Goal: Transaction & Acquisition: Obtain resource

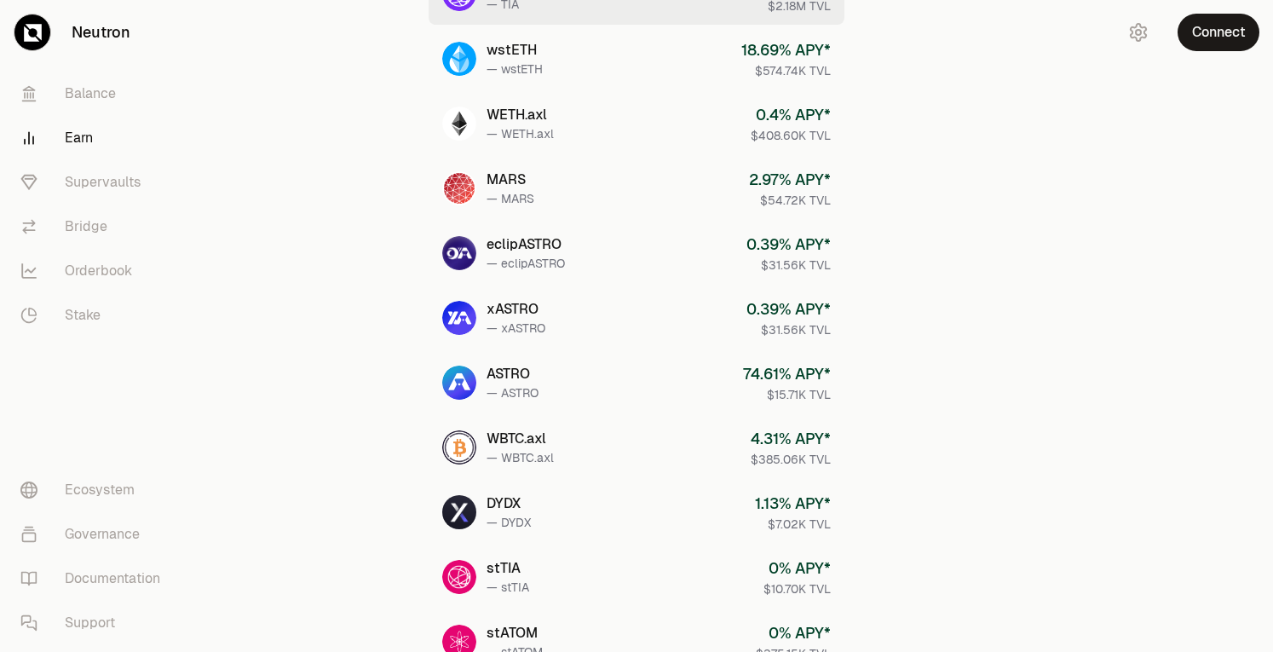
scroll to position [615, 0]
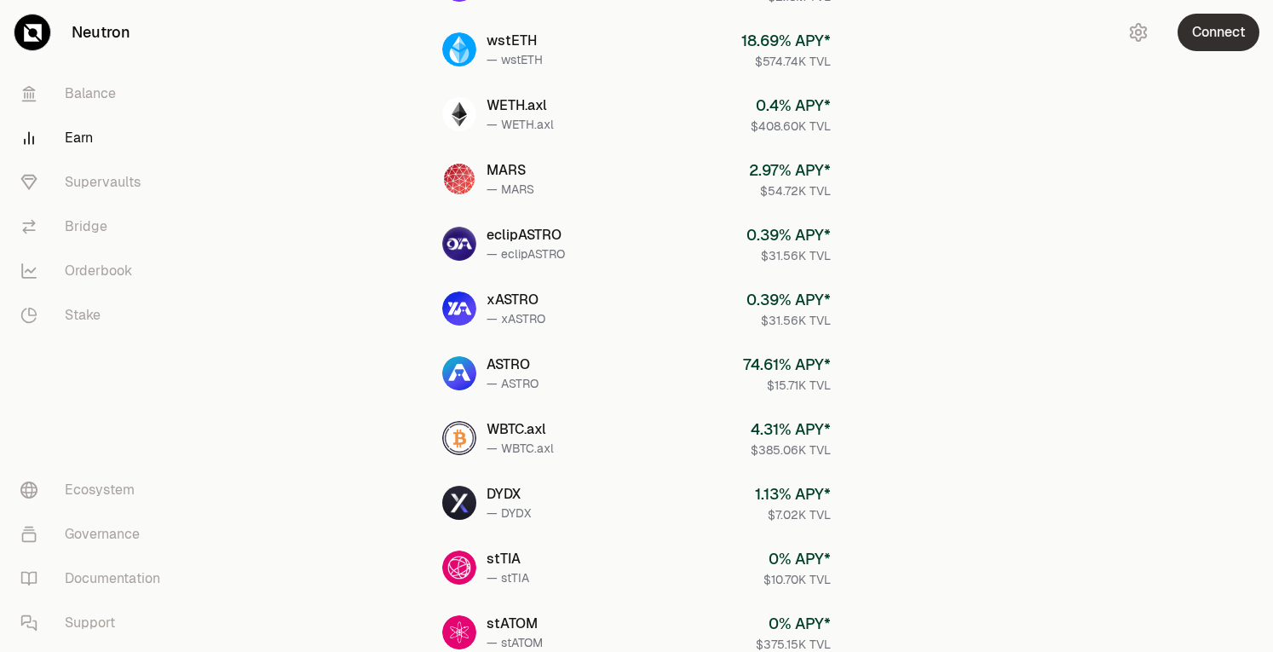
click at [1226, 38] on button "Connect" at bounding box center [1219, 33] width 82 height 38
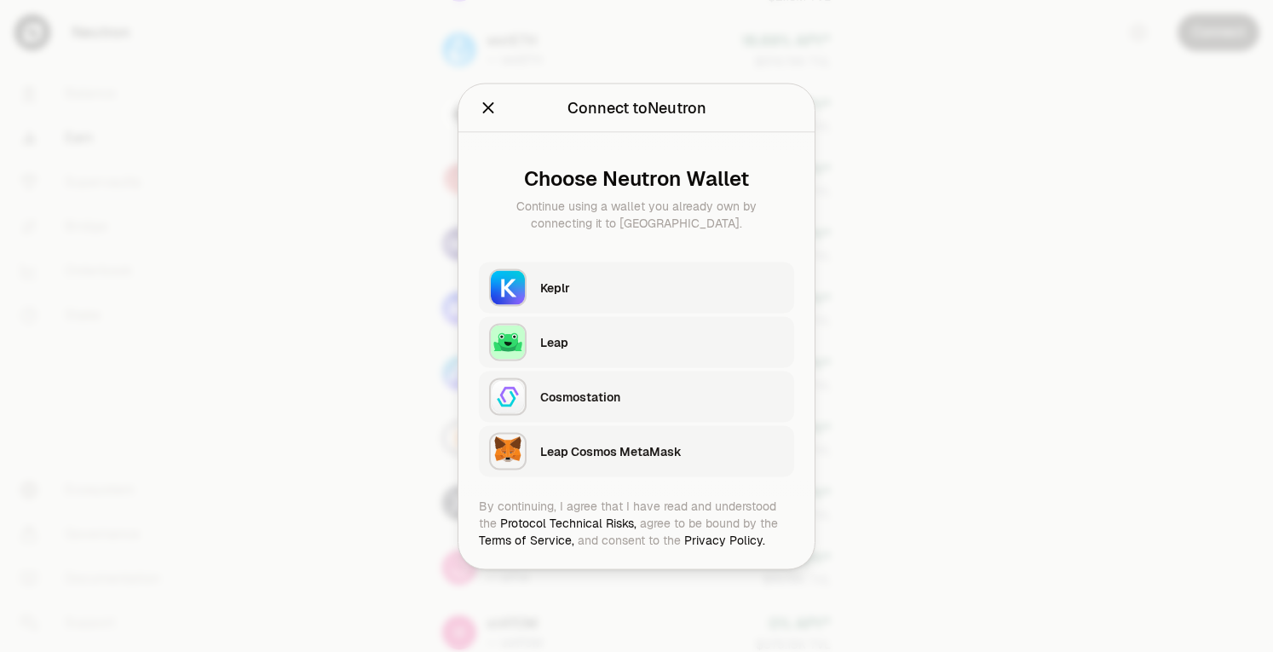
click at [619, 288] on div "Keplr" at bounding box center [662, 287] width 244 height 17
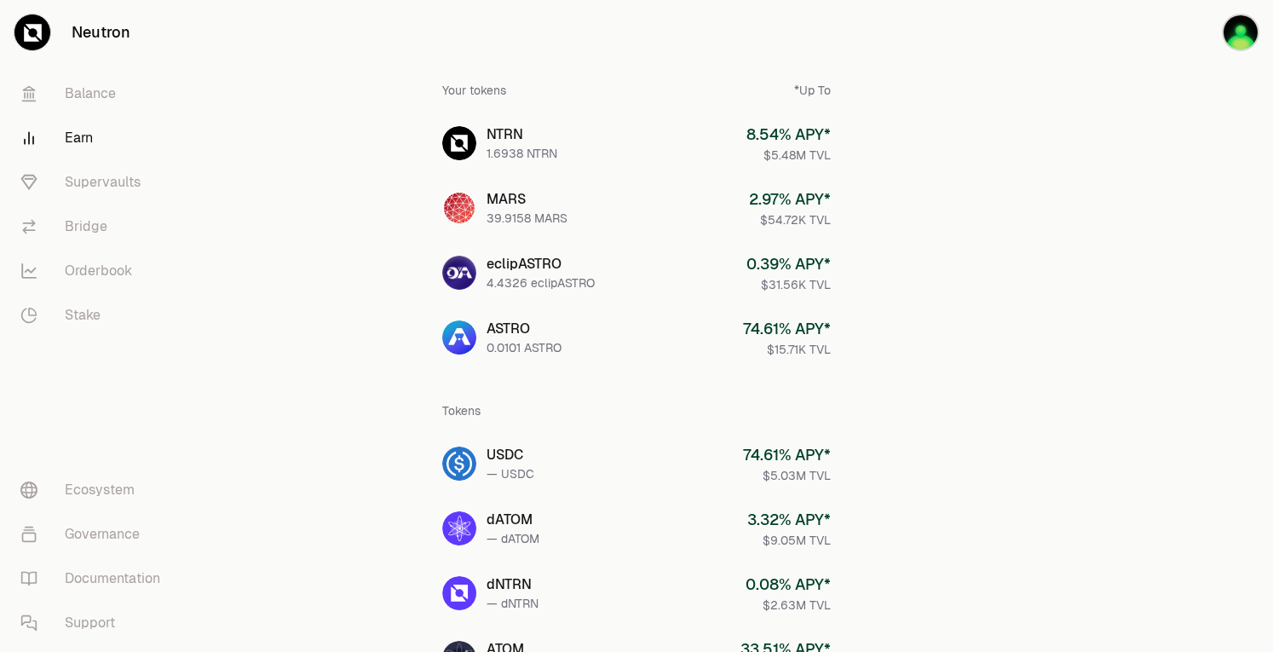
scroll to position [65, 0]
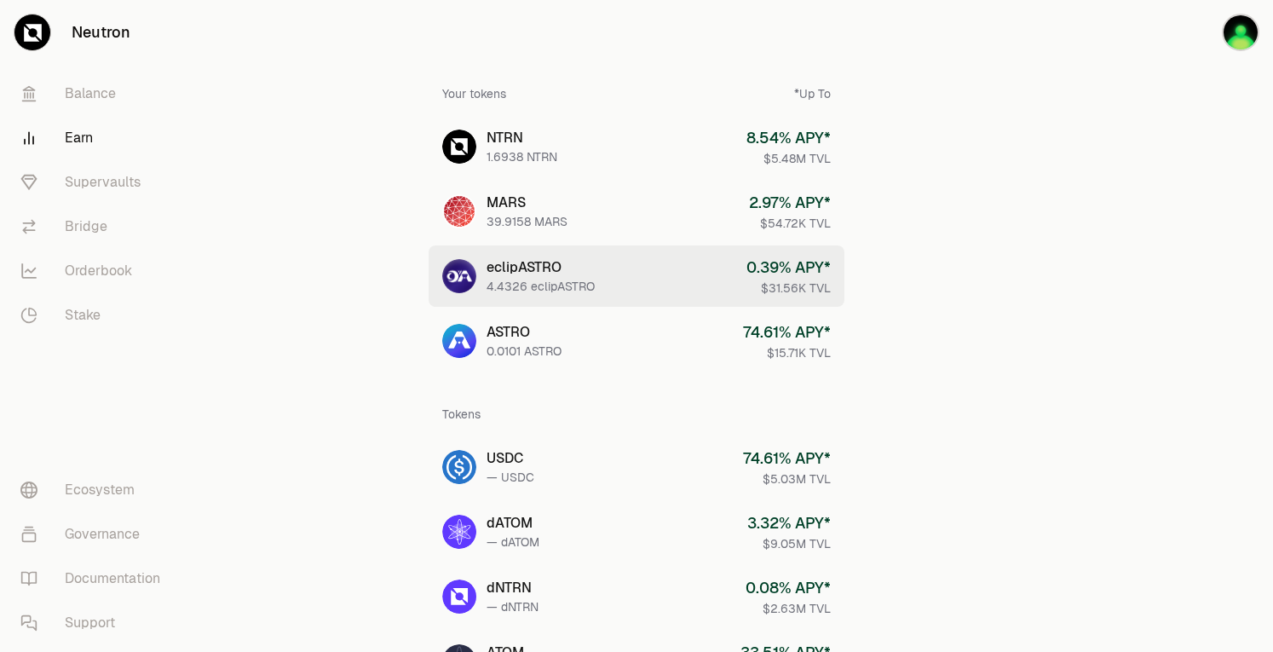
click at [716, 296] on link "eclipASTRO 4.4326 eclipASTRO 0.39 % APY* $31.56K TVL" at bounding box center [637, 275] width 416 height 61
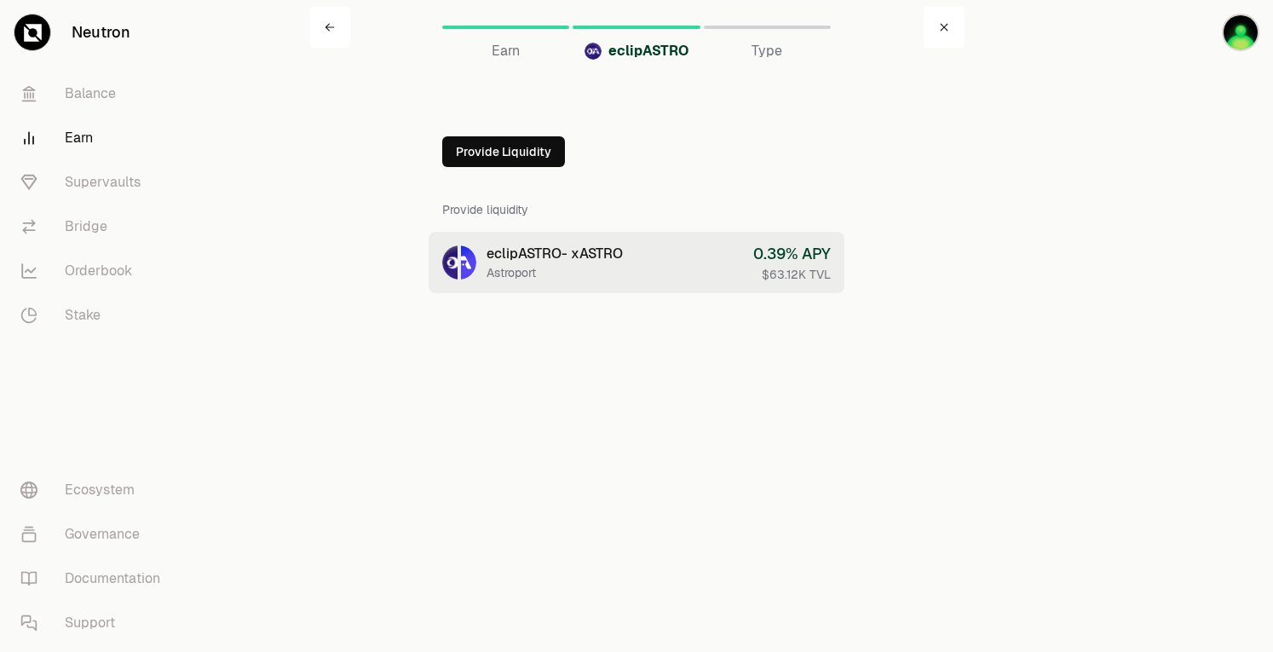
click at [707, 276] on link "eclipASTRO - xASTRO Astroport 0.39 % APY $63.12K TVL" at bounding box center [637, 262] width 416 height 61
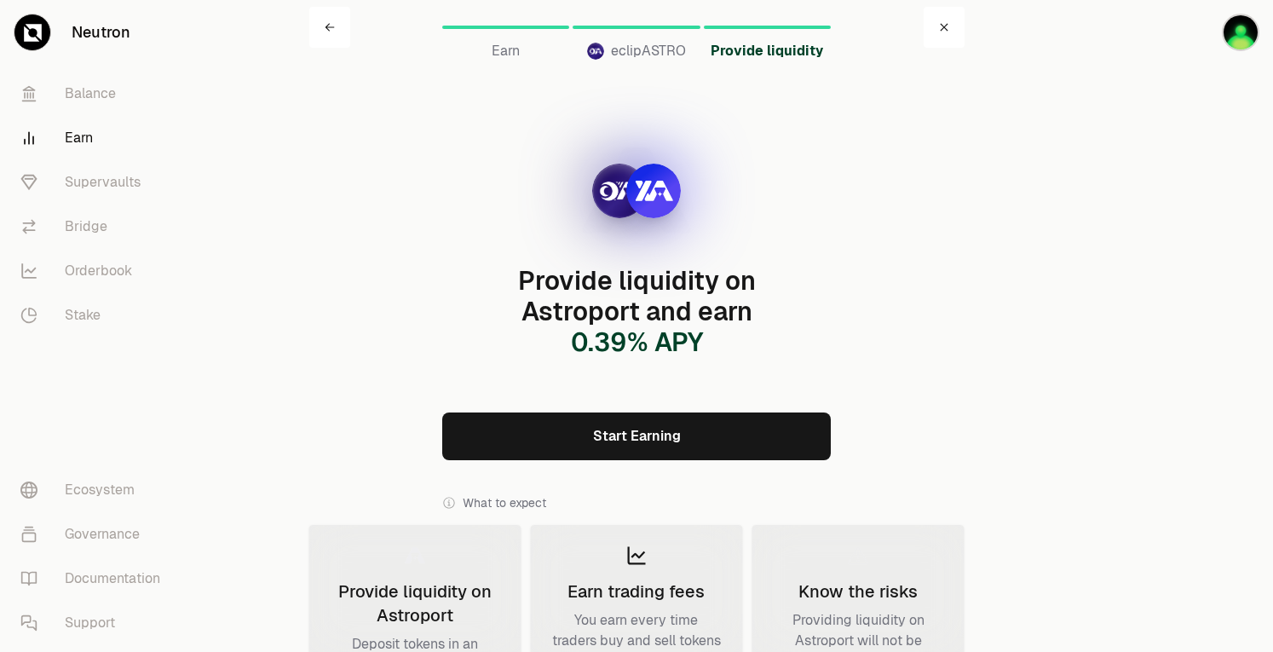
click at [743, 430] on link "Start Earning" at bounding box center [636, 437] width 389 height 48
click at [325, 28] on icon at bounding box center [330, 27] width 10 height 10
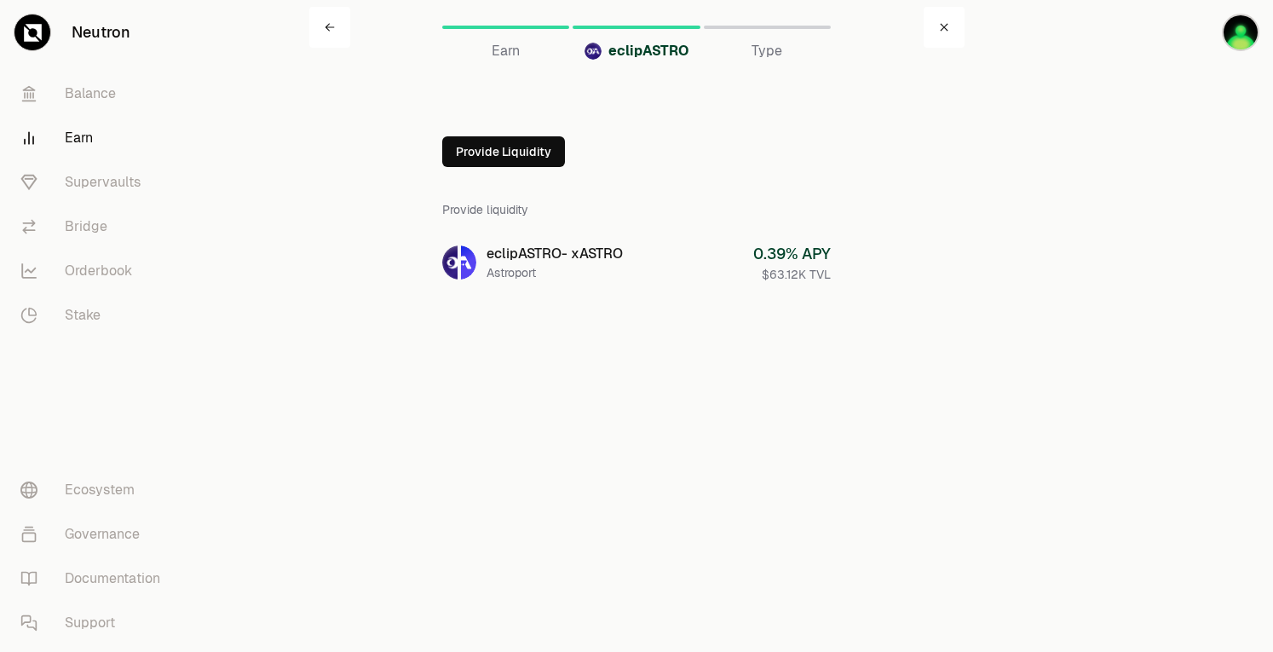
click at [325, 28] on icon at bounding box center [330, 27] width 10 height 10
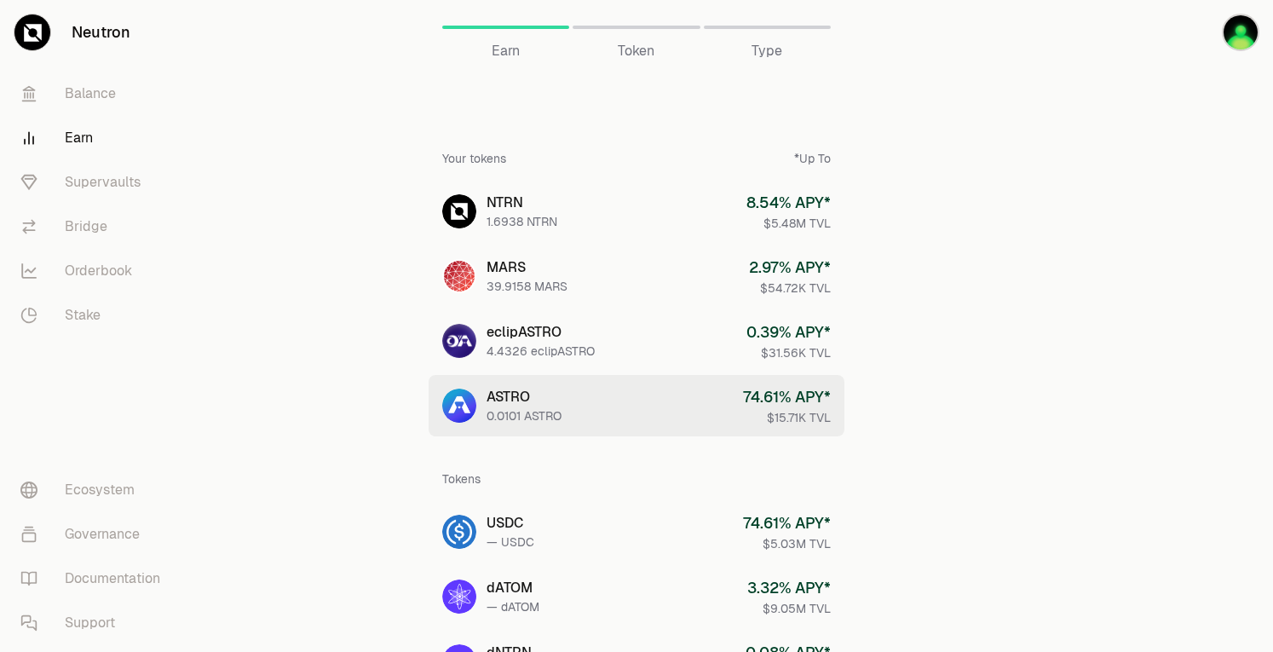
click at [536, 420] on div "0.0101 ASTRO" at bounding box center [524, 415] width 75 height 17
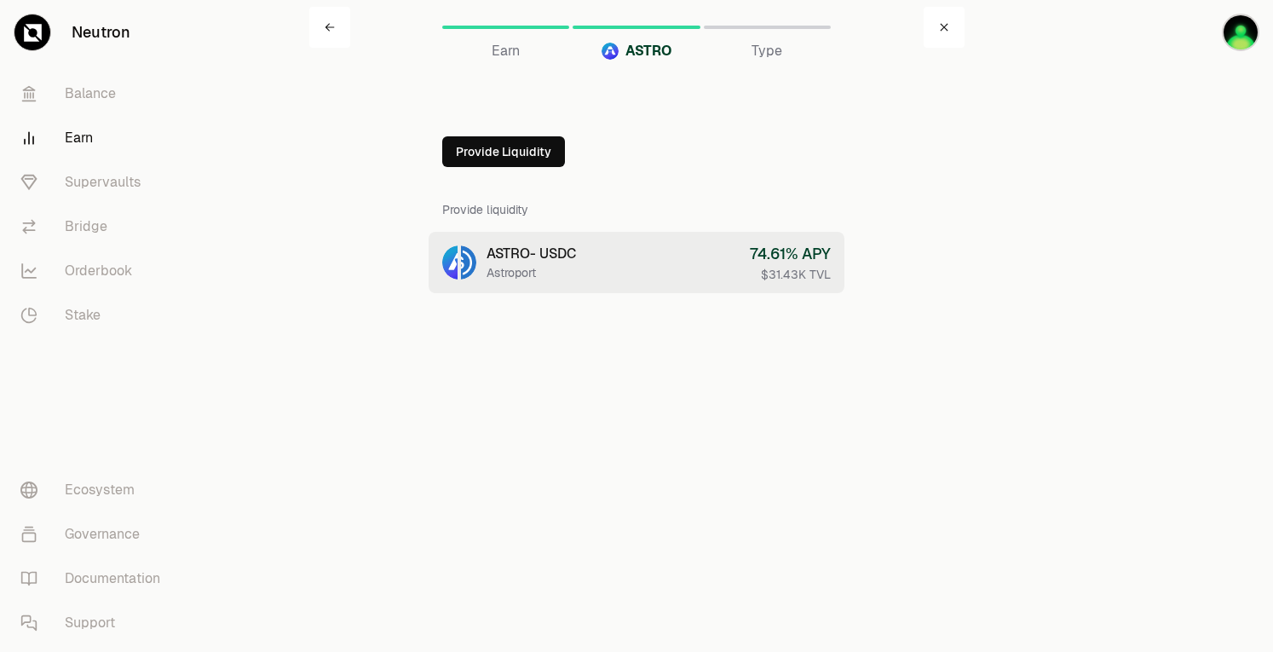
click at [567, 255] on div "ASTRO - USDC" at bounding box center [531, 254] width 89 height 20
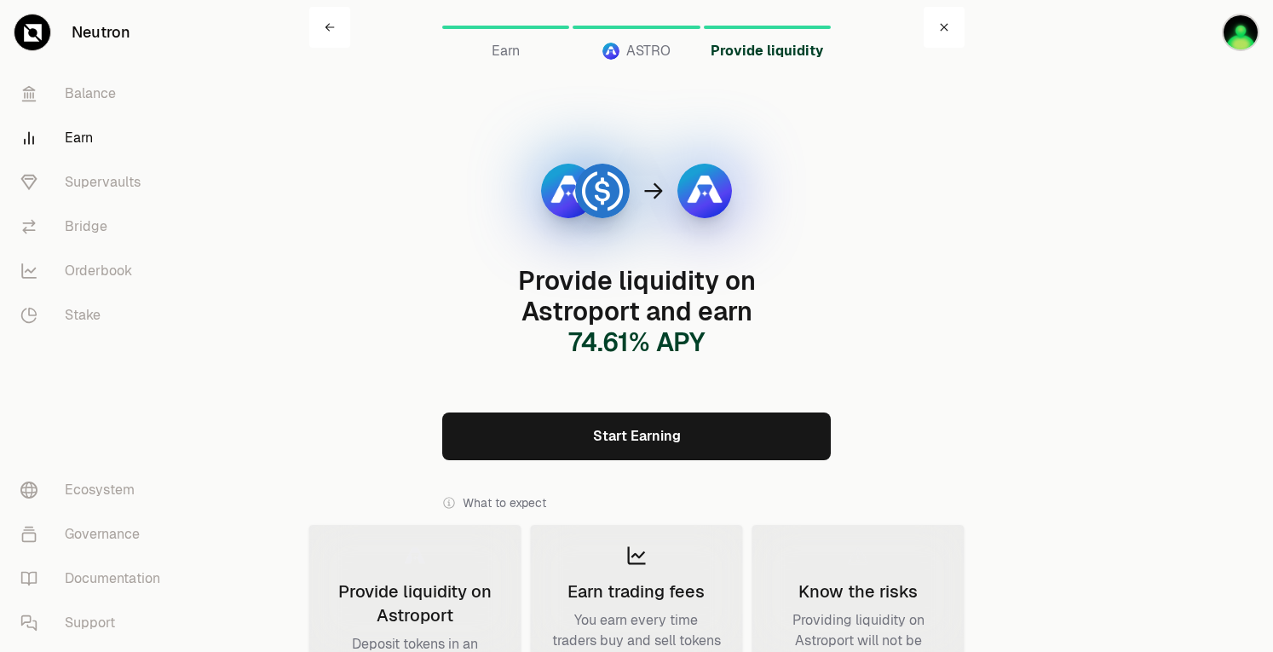
click at [623, 424] on link "Start Earning" at bounding box center [636, 437] width 389 height 48
